Goal: Obtain resource: Download file/media

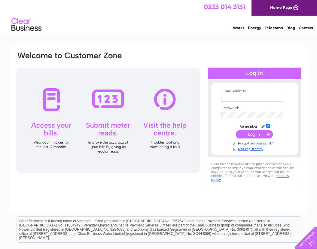
click at [243, 98] on input "text" at bounding box center [252, 98] width 62 height 7
type input "[EMAIL_ADDRESS][DOMAIN_NAME]"
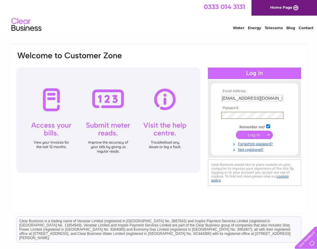
click at [249, 134] on input "submit" at bounding box center [254, 135] width 37 height 8
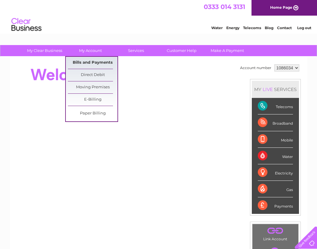
click at [89, 62] on link "Bills and Payments" at bounding box center [93, 63] width 50 height 12
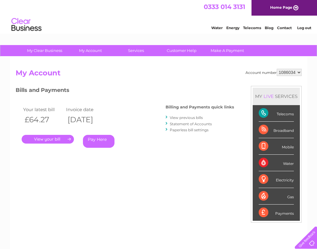
click at [174, 117] on link "View previous bills" at bounding box center [186, 117] width 33 height 5
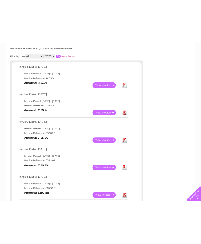
scroll to position [90, 0]
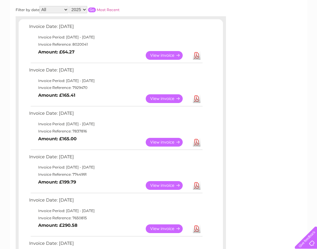
click at [199, 187] on link "Download" at bounding box center [197, 185] width 8 height 9
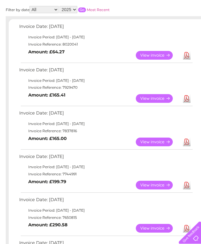
click at [152, 140] on link "View" at bounding box center [158, 142] width 44 height 9
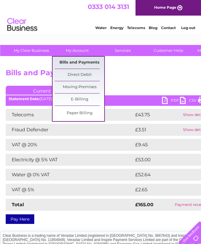
click at [75, 63] on link "Bills and Payments" at bounding box center [80, 63] width 50 height 12
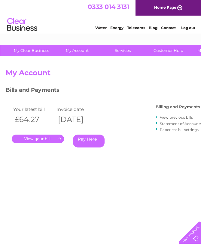
click at [169, 118] on link "View previous bills" at bounding box center [176, 117] width 33 height 5
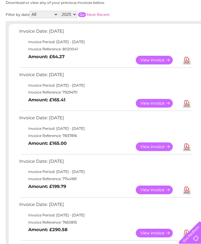
scroll to position [120, 0]
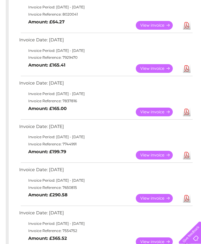
click at [156, 155] on link "View" at bounding box center [158, 155] width 44 height 9
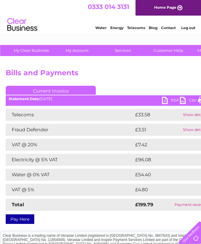
click at [171, 99] on link "PDF" at bounding box center [171, 101] width 18 height 9
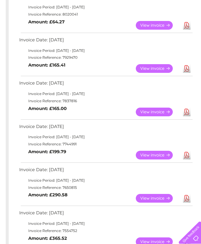
click at [187, 112] on link "Download" at bounding box center [187, 112] width 8 height 9
click at [156, 112] on link "View" at bounding box center [158, 112] width 44 height 9
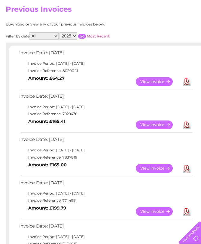
scroll to position [60, 0]
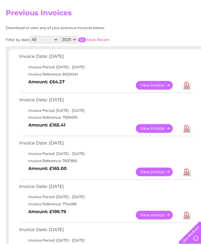
click at [187, 128] on link "Download" at bounding box center [187, 128] width 8 height 9
click at [158, 127] on link "View" at bounding box center [158, 128] width 44 height 9
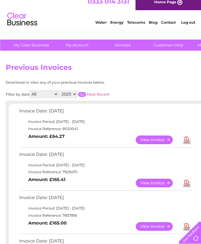
scroll to position [0, 0]
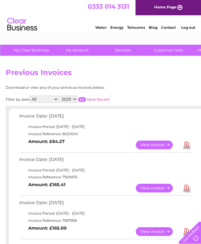
click at [186, 143] on link "Download" at bounding box center [187, 145] width 8 height 9
click at [151, 146] on link "View" at bounding box center [158, 145] width 44 height 9
click at [190, 28] on link "Log out" at bounding box center [188, 27] width 14 height 5
